Goal: Task Accomplishment & Management: Find specific page/section

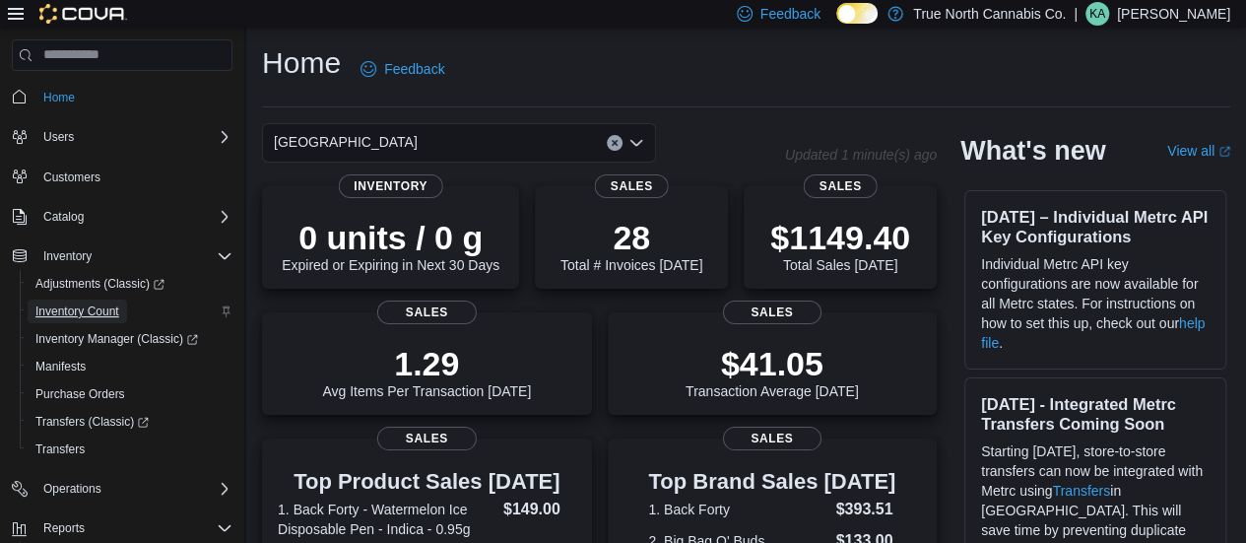
click at [73, 314] on span "Inventory Count" at bounding box center [77, 311] width 84 height 16
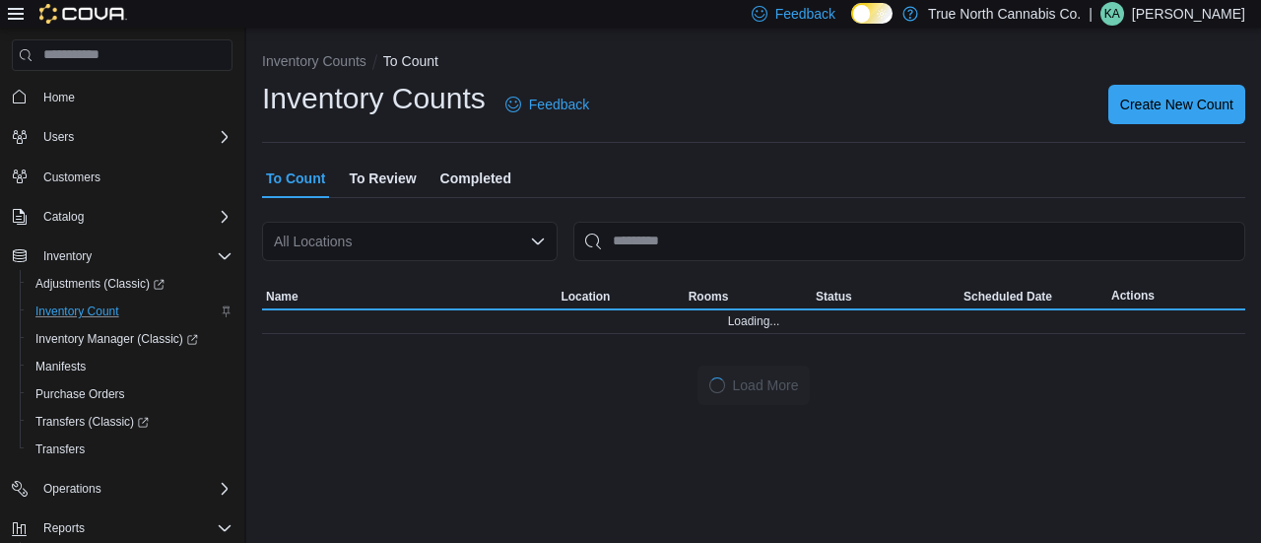
click at [488, 178] on span "Completed" at bounding box center [475, 178] width 71 height 39
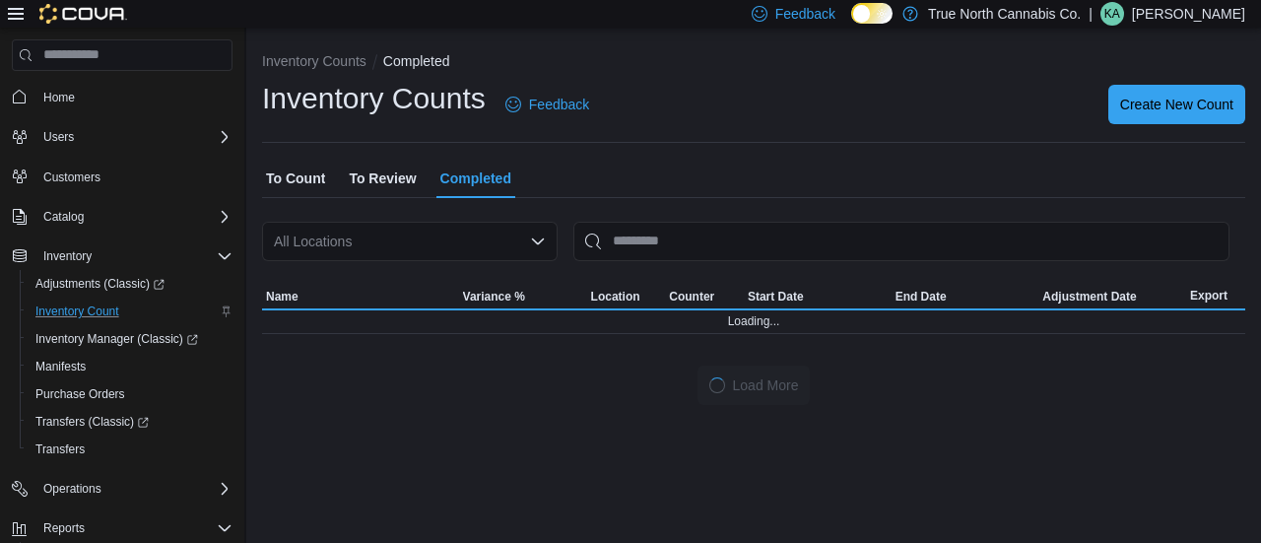
click at [467, 240] on div "All Locations" at bounding box center [409, 241] width 295 height 39
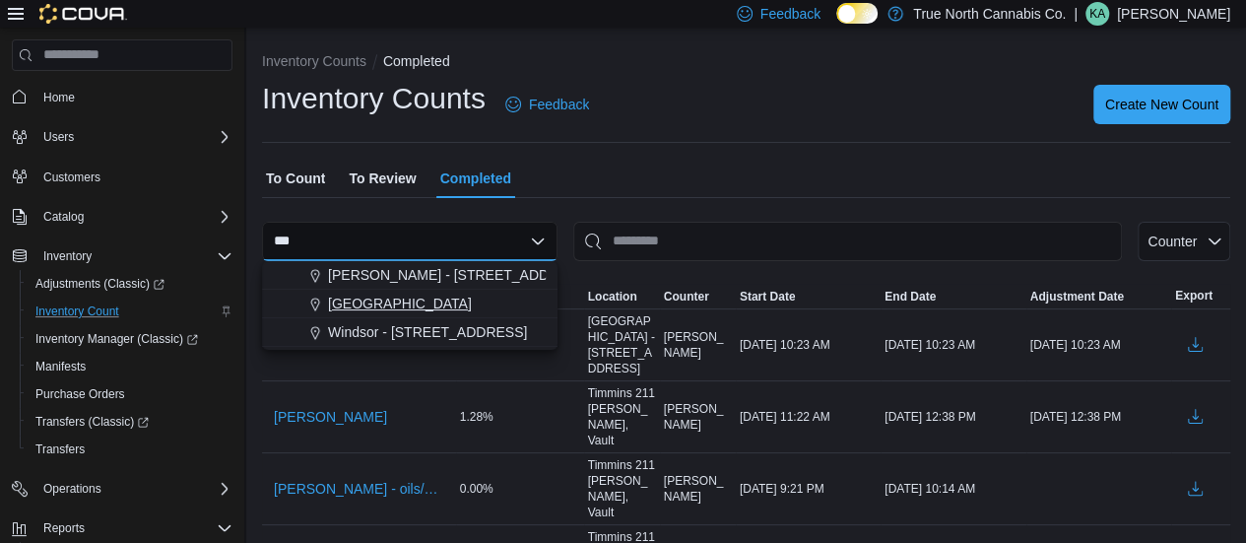
type input "***"
click at [357, 313] on button "[GEOGRAPHIC_DATA]" at bounding box center [409, 304] width 295 height 29
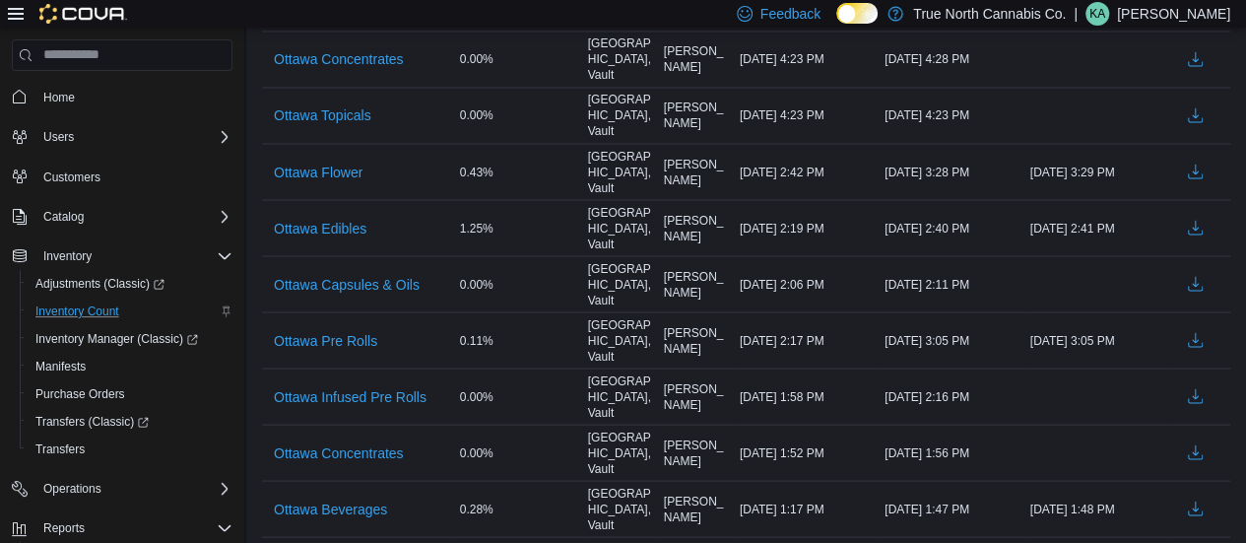
scroll to position [1781, 0]
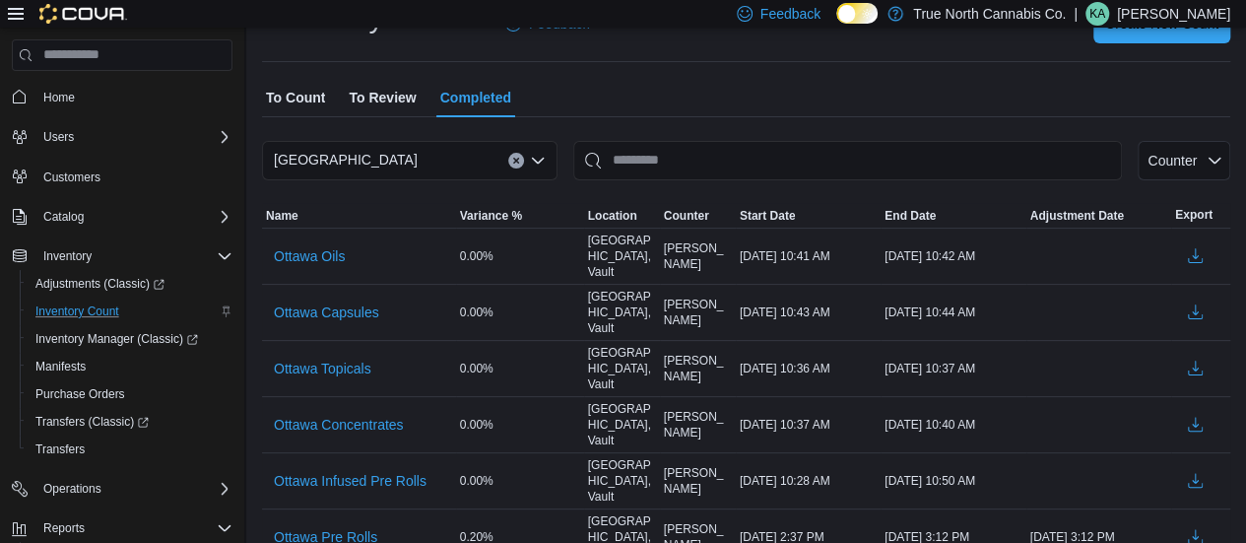
scroll to position [0, 0]
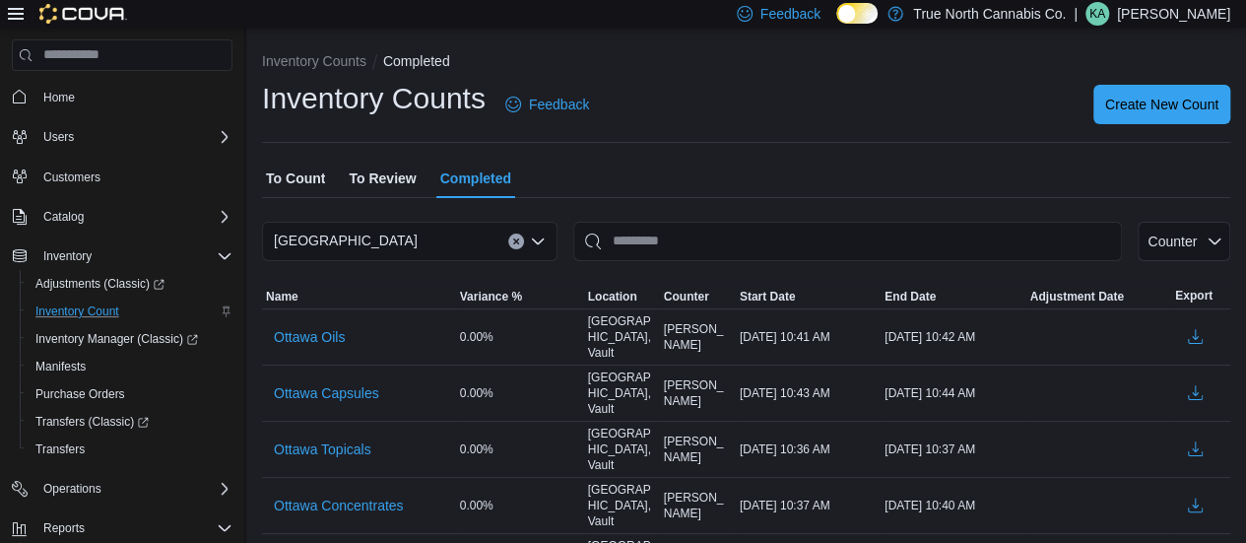
click at [311, 174] on span "To Count" at bounding box center [295, 178] width 59 height 39
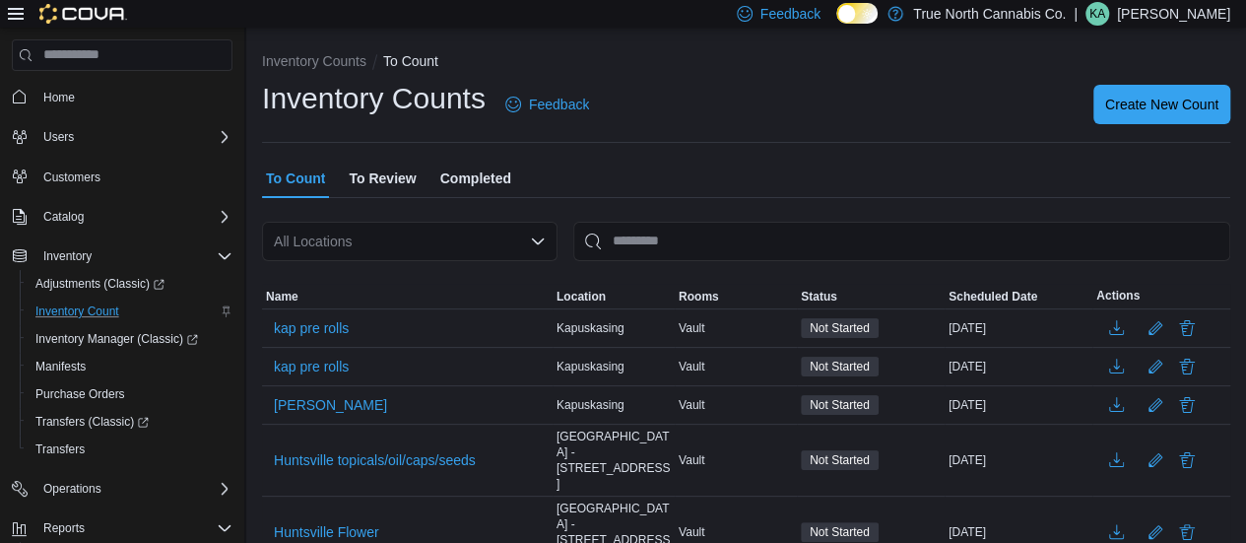
click at [1201, 13] on p "[PERSON_NAME]" at bounding box center [1173, 14] width 113 height 24
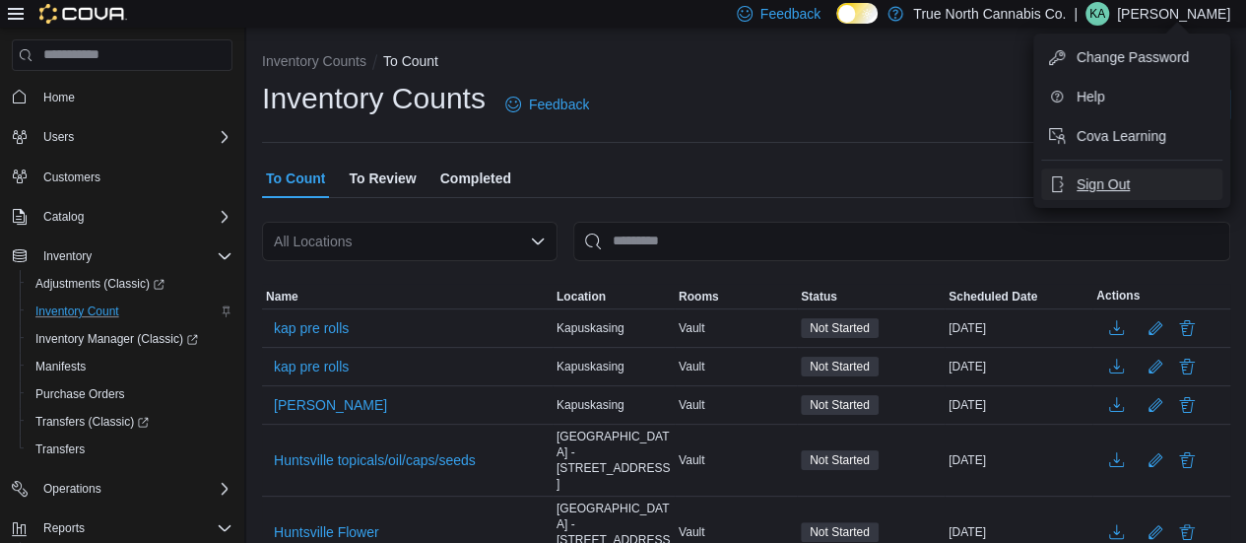
click at [1108, 177] on span "Sign Out" at bounding box center [1103, 184] width 53 height 20
